Goal: Task Accomplishment & Management: Complete application form

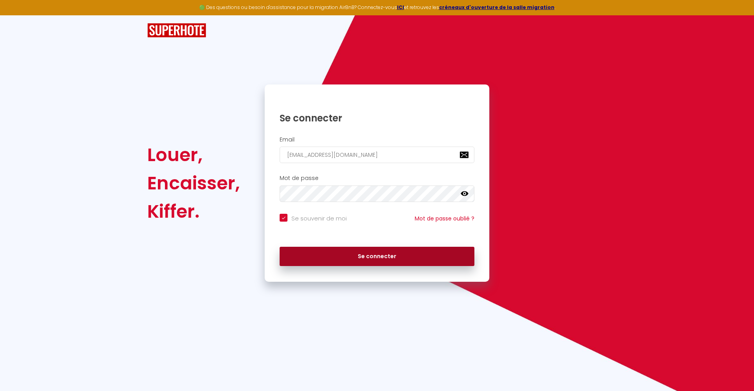
click at [372, 261] on button "Se connecter" at bounding box center [377, 257] width 195 height 20
checkbox input "true"
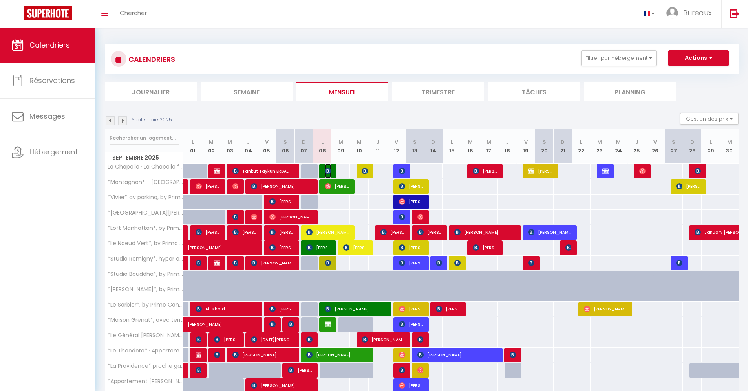
click at [329, 173] on img at bounding box center [328, 171] width 6 height 6
select select "OK"
select select "1"
select select "0"
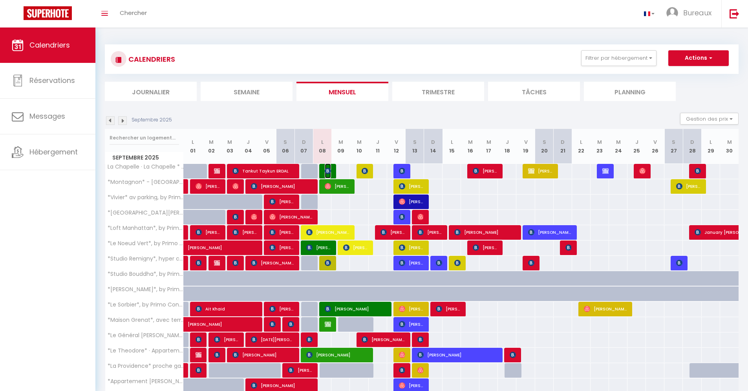
select select "1"
select select
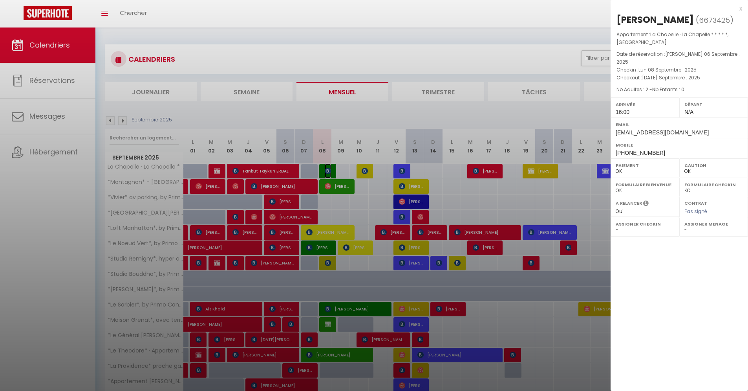
select select "30880"
click at [151, 11] on div at bounding box center [374, 195] width 748 height 391
click at [159, 14] on div at bounding box center [374, 195] width 748 height 391
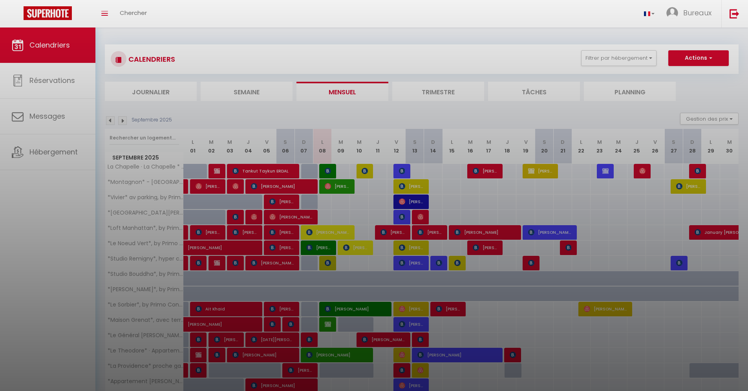
click at [137, 15] on div at bounding box center [374, 195] width 748 height 391
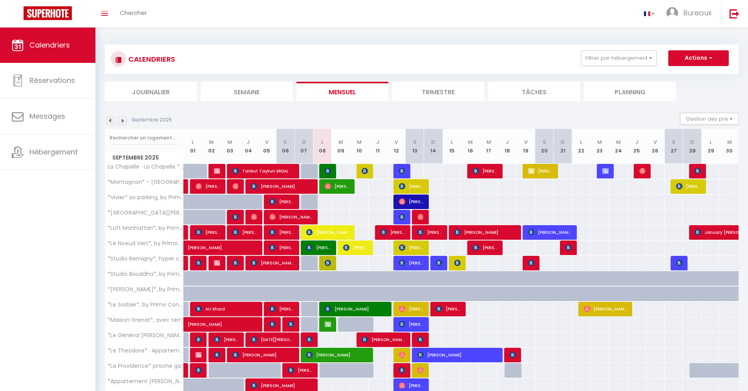
drag, startPoint x: 157, startPoint y: 17, endPoint x: 133, endPoint y: 13, distance: 24.3
click at [157, 17] on div "Toggle menubar Chercher BUTTON Bureaux Paramètres" at bounding box center [399, 13] width 685 height 27
click at [133, 13] on span "Chercher" at bounding box center [133, 13] width 27 height 8
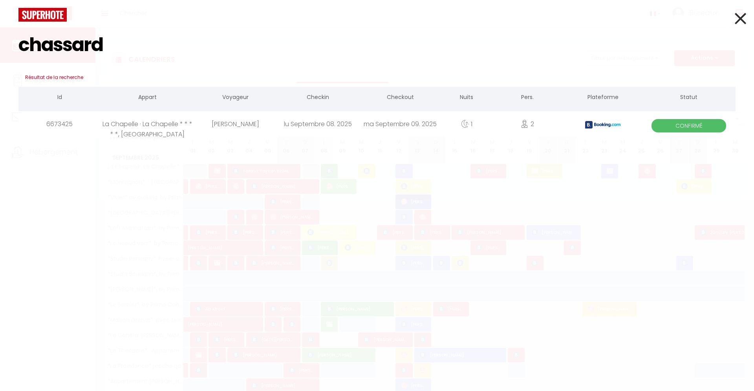
type input "chassard"
click at [233, 130] on div "[PERSON_NAME]" at bounding box center [235, 124] width 82 height 26
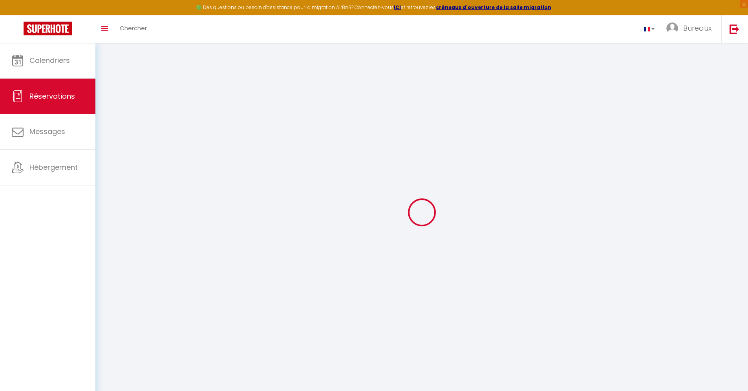
type input "[PERSON_NAME]"
type input "Chassard"
type input "[EMAIL_ADDRESS][DOMAIN_NAME]"
type input "[PHONE_NUMBER]"
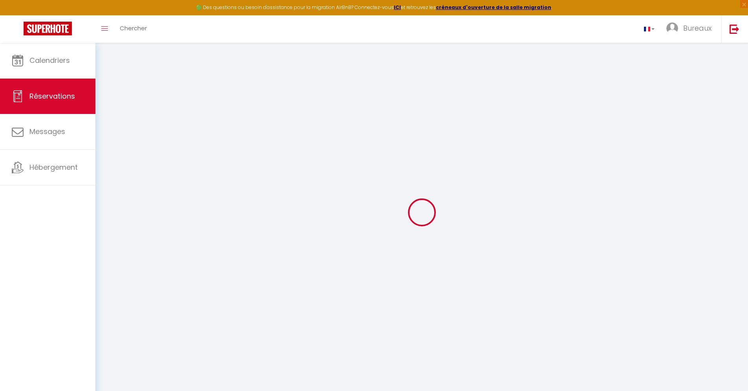
type input "[PHONE_NUMBER]"
type input "."
select select "FR"
type input "56.03"
type input "3.64"
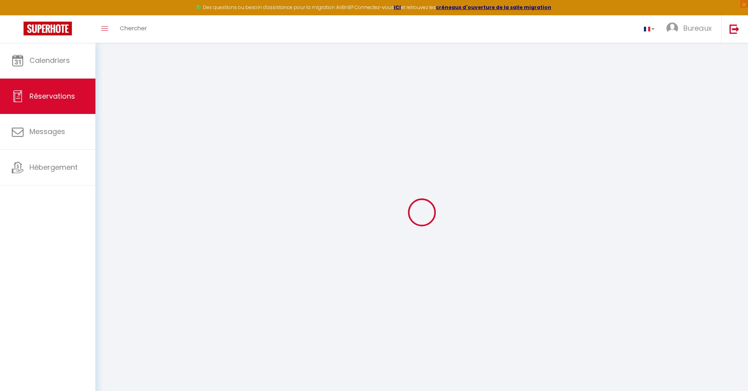
select select "16008"
select select "1"
select select
type input "2"
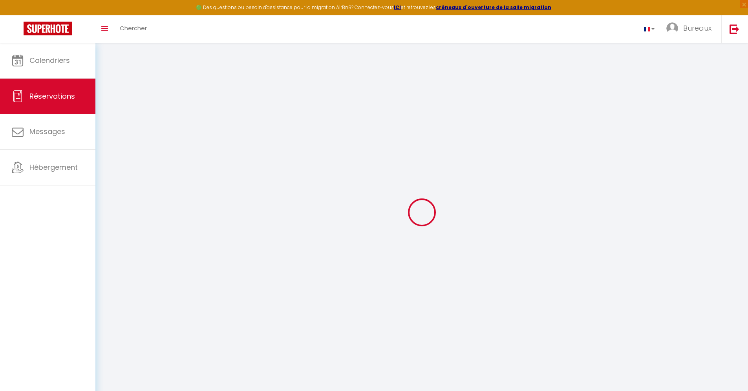
select select "12"
select select "15"
type input "254.7"
checkbox input "false"
select select "2"
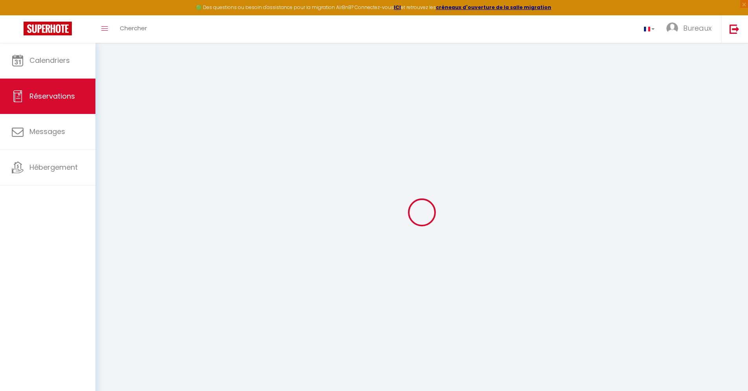
type input "0"
select select
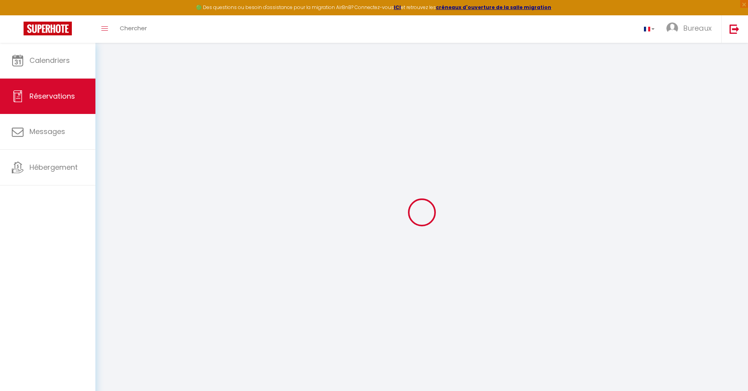
checkbox input "false"
select select
checkbox input "false"
select select
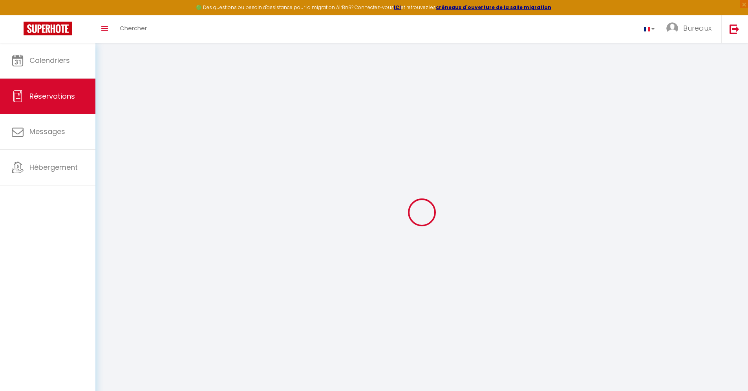
select select
checkbox input "false"
select select
checkbox input "false"
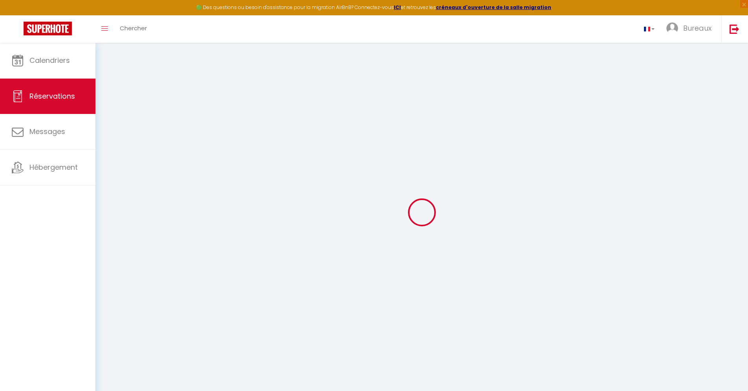
type voyageur1 "** THIS RESERVATION HAS BEEN PRE-PAID ** BOOKING NOTE : Payment charge is EUR 3…"
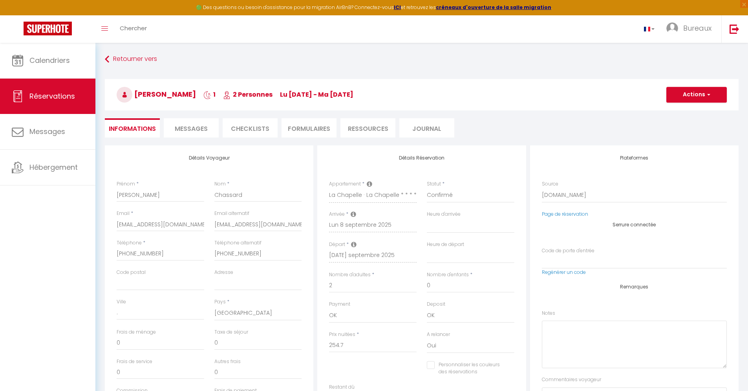
type input "5.09"
select select
checkbox input "false"
select select "16:00"
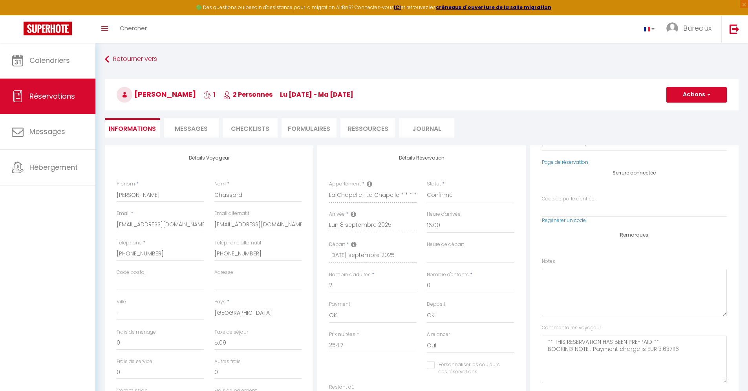
click at [201, 134] on li "Messages" at bounding box center [191, 127] width 55 height 19
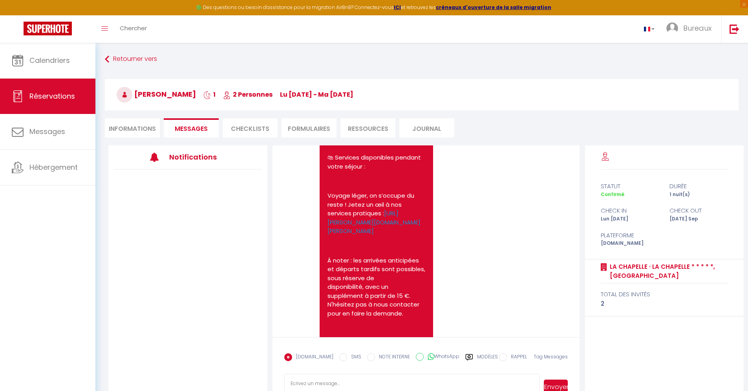
scroll to position [1926, 0]
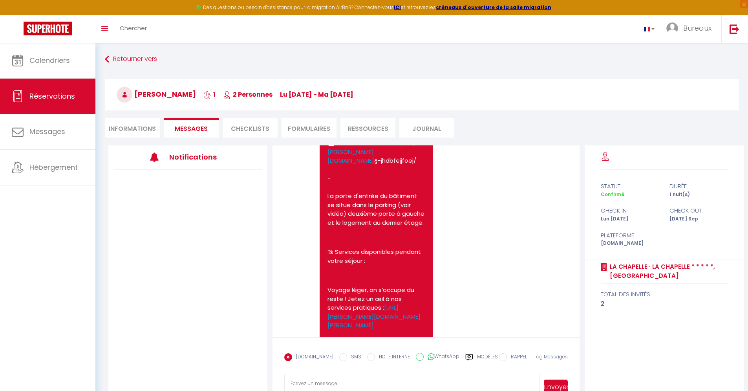
click at [241, 128] on li "CHECKLISTS" at bounding box center [250, 127] width 55 height 19
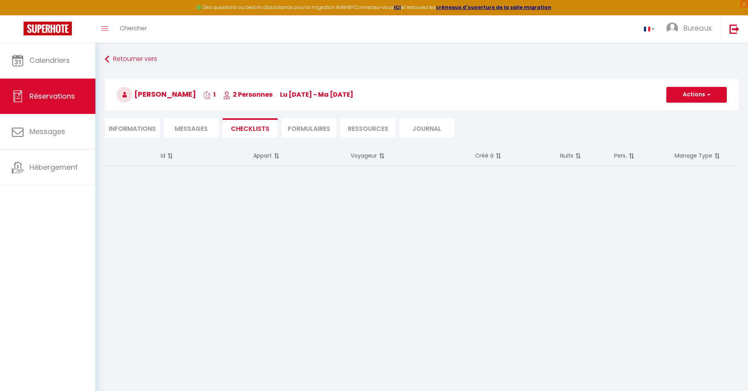
click at [299, 128] on li "FORMULAIRES" at bounding box center [309, 127] width 55 height 19
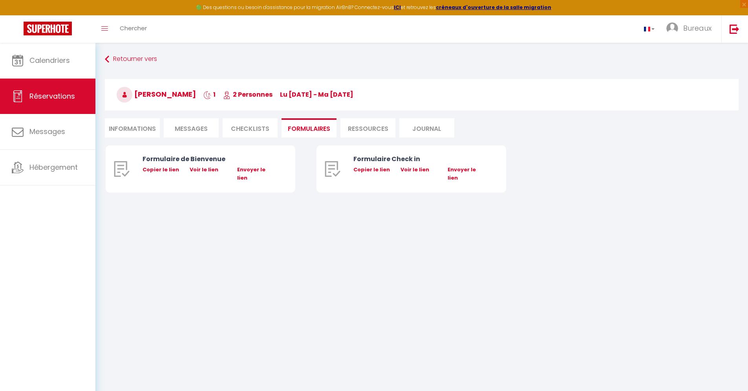
click at [350, 126] on li "Ressources" at bounding box center [368, 127] width 55 height 19
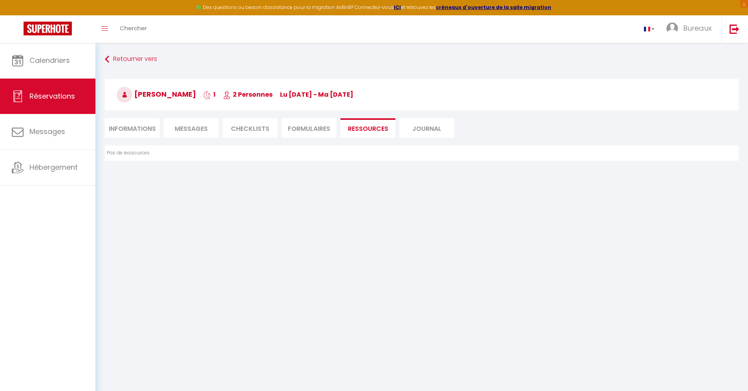
click at [201, 130] on span "Messages" at bounding box center [191, 128] width 33 height 9
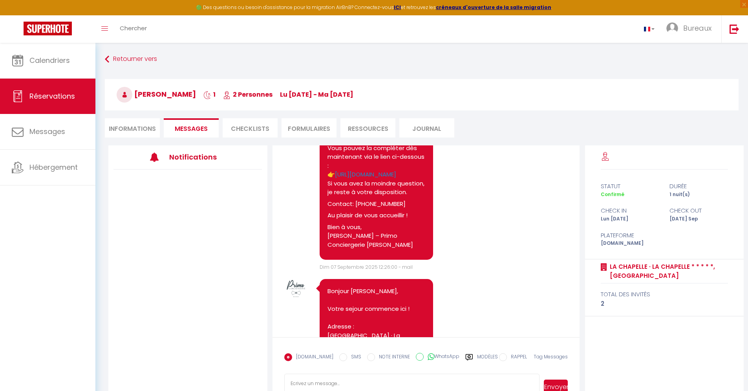
scroll to position [965, 0]
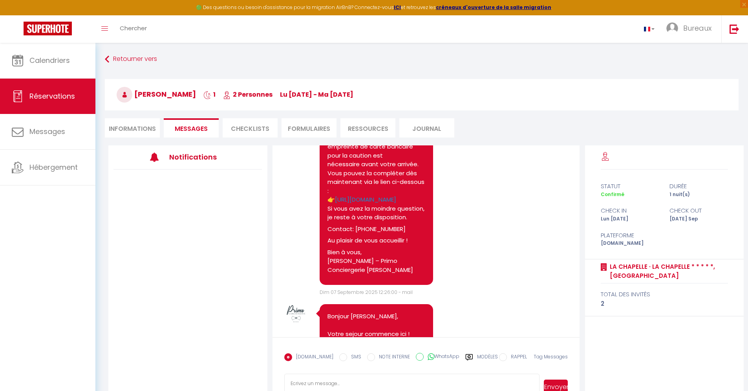
click at [131, 131] on li "Informations" at bounding box center [132, 127] width 55 height 19
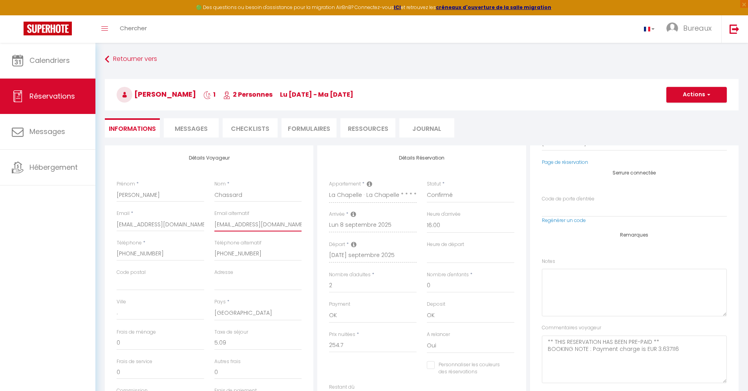
drag, startPoint x: 214, startPoint y: 225, endPoint x: 284, endPoint y: 227, distance: 69.5
click at [284, 227] on input "[EMAIL_ADDRESS][DOMAIN_NAME]" at bounding box center [258, 224] width 88 height 14
select select
checkbox input "false"
select select
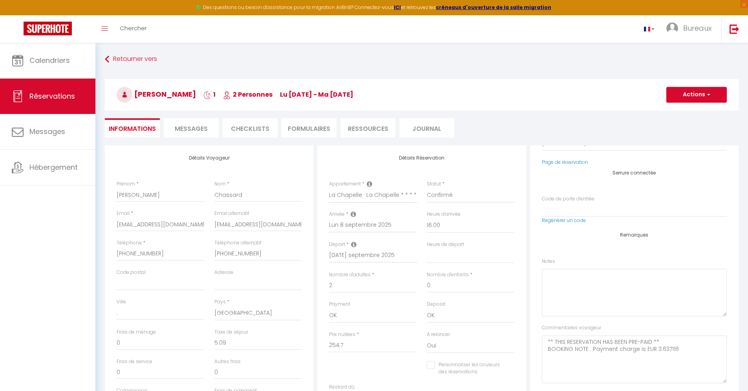
checkbox input "false"
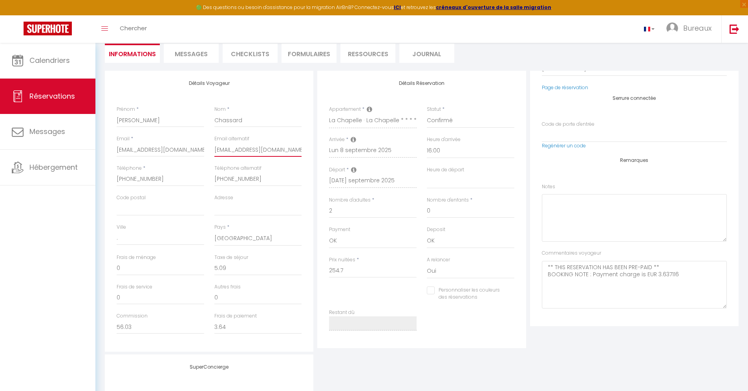
scroll to position [94, 0]
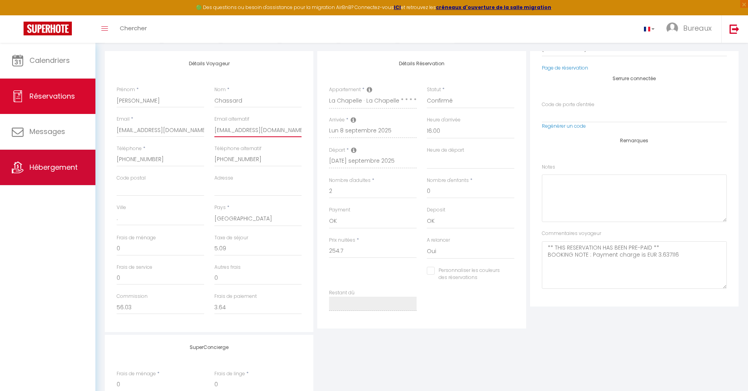
select select
checkbox input "false"
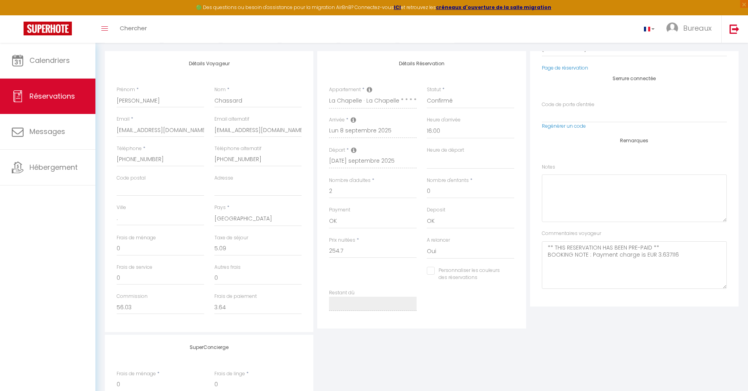
select select
checkbox input "false"
select select
checkbox input "false"
select select
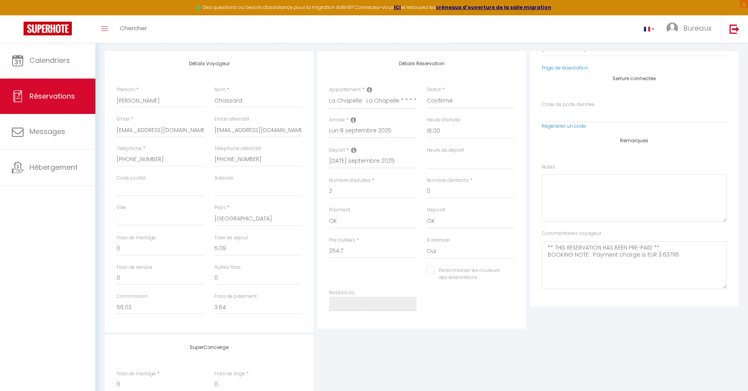
checkbox input "false"
select select
checkbox input "false"
select select
checkbox input "false"
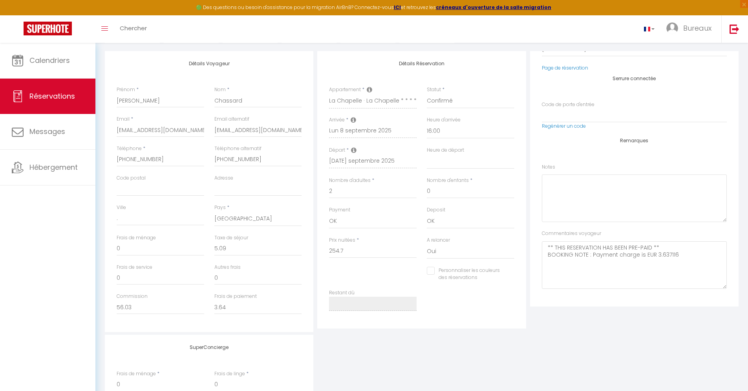
select select
checkbox input "false"
select select
checkbox input "false"
select select
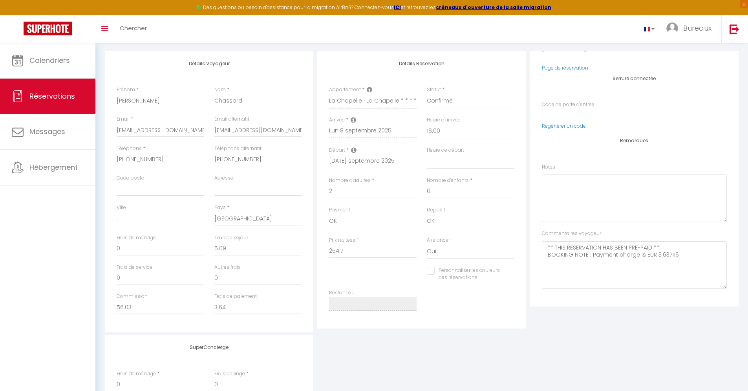
checkbox input "false"
select select
checkbox input "false"
select select
checkbox input "false"
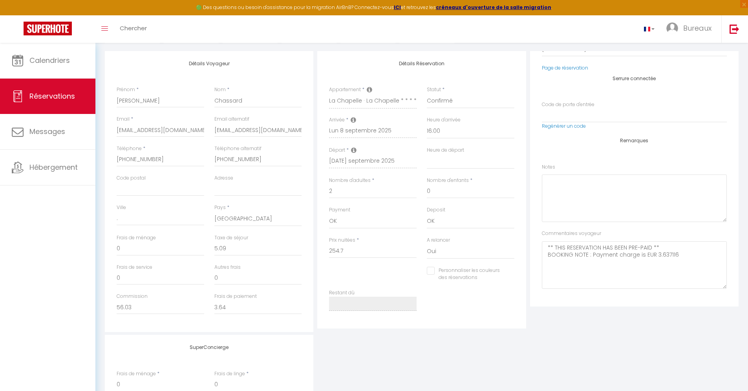
select select
checkbox input "false"
select select
checkbox input "false"
select select
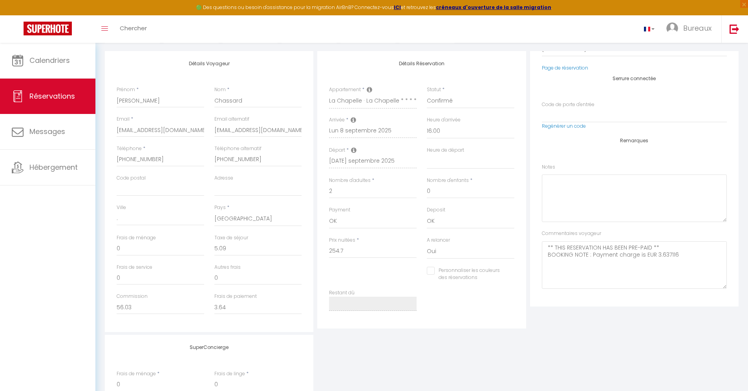
checkbox input "false"
select select
checkbox input "false"
select select
checkbox input "false"
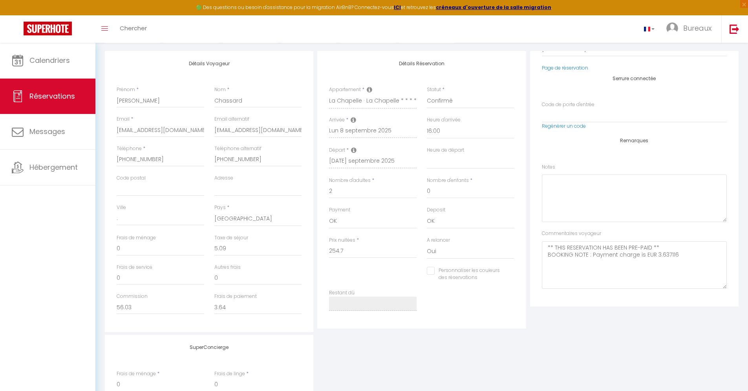
select select
checkbox input "false"
select select
checkbox input "false"
select select
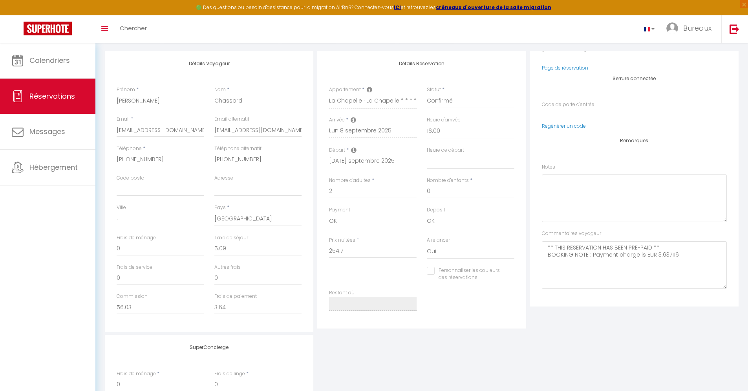
checkbox input "false"
select select
checkbox input "false"
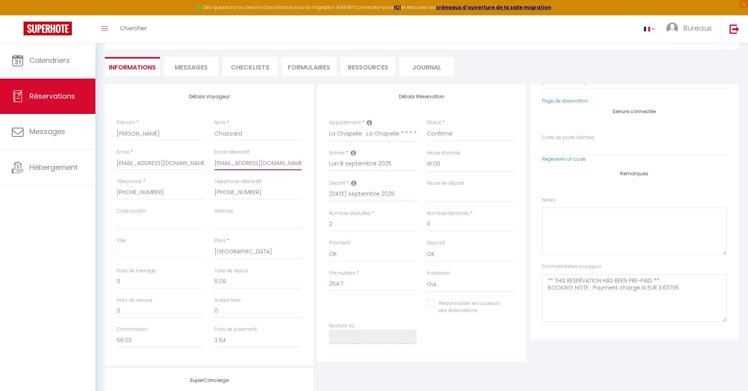
scroll to position [0, 0]
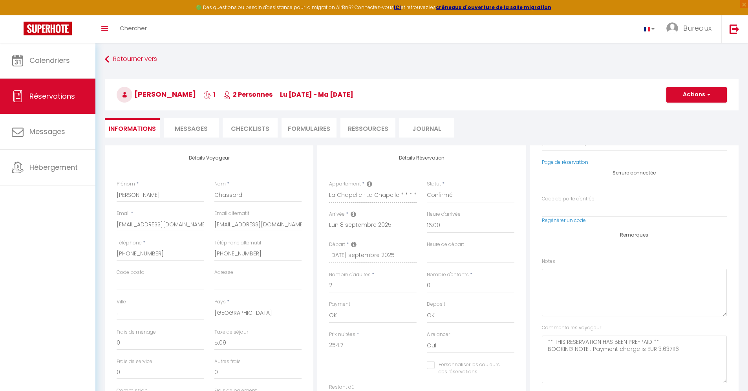
click at [207, 125] on span "Messages" at bounding box center [191, 128] width 33 height 9
